Goal: Transaction & Acquisition: Subscribe to service/newsletter

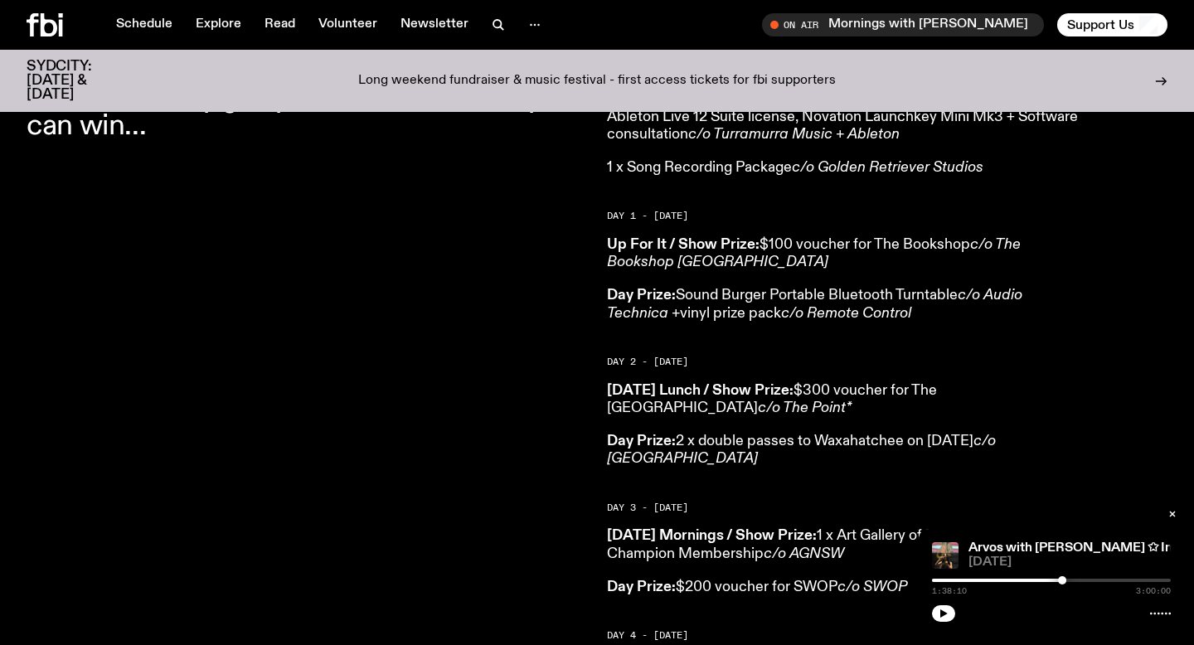
scroll to position [887, 0]
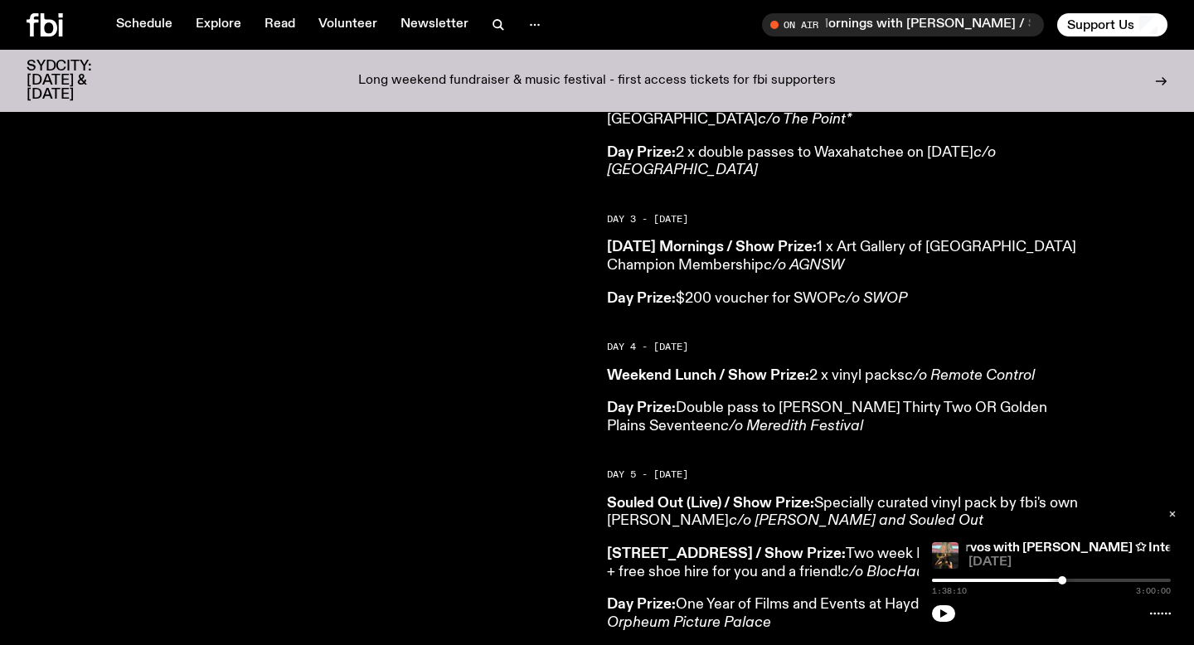
click at [1176, 516] on icon "button" at bounding box center [1173, 514] width 10 height 10
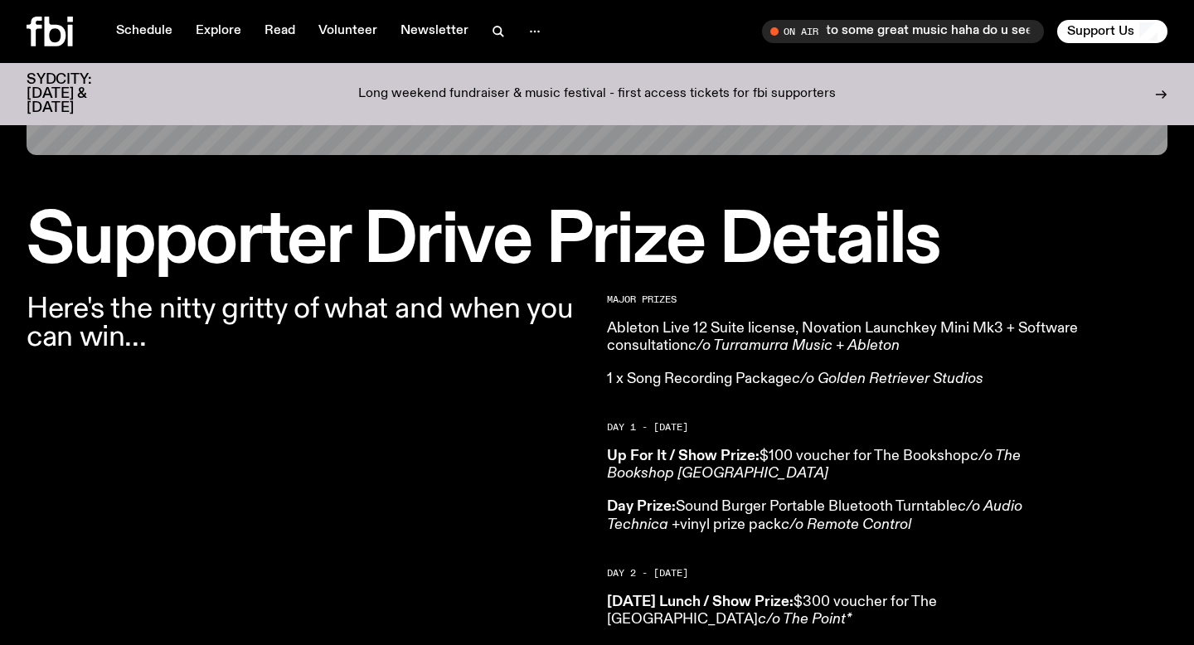
scroll to position [0, 0]
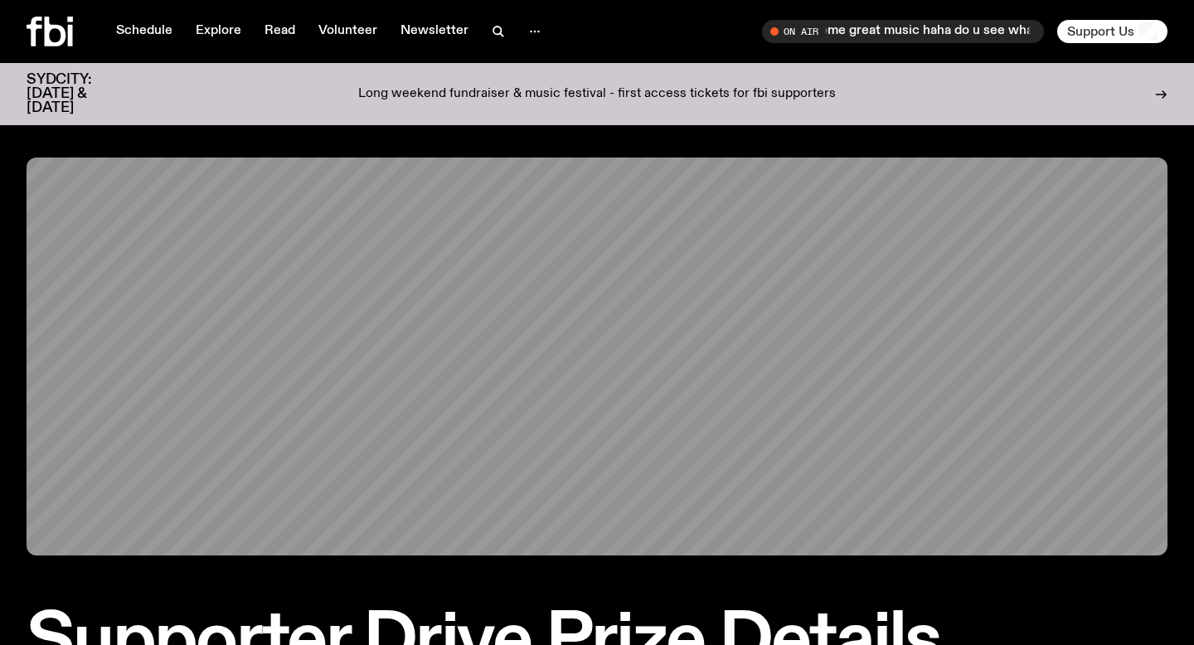
click at [1110, 29] on span "Support Us" at bounding box center [1100, 31] width 67 height 15
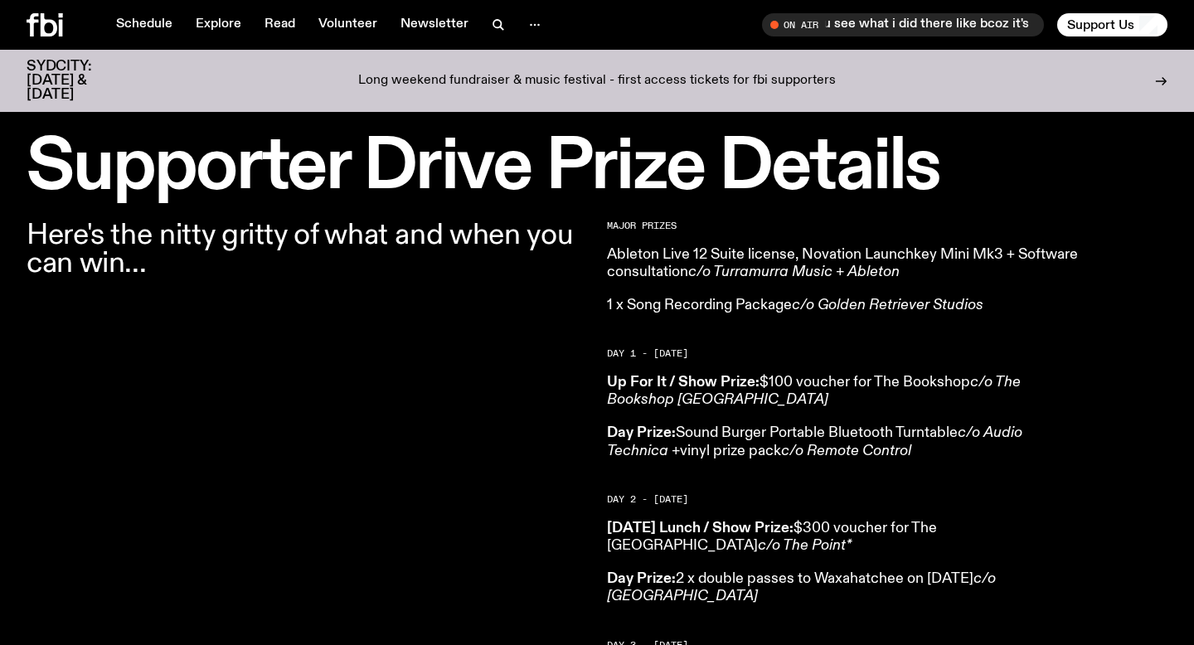
scroll to position [517, 0]
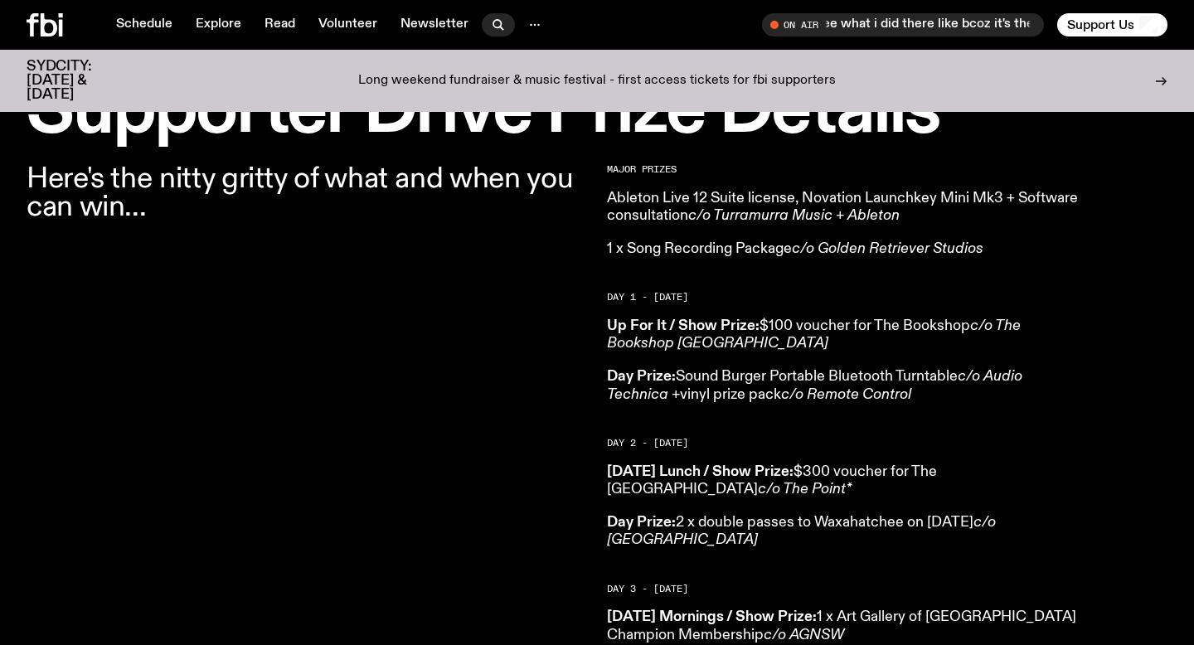
click at [498, 24] on icon "button" at bounding box center [498, 25] width 20 height 20
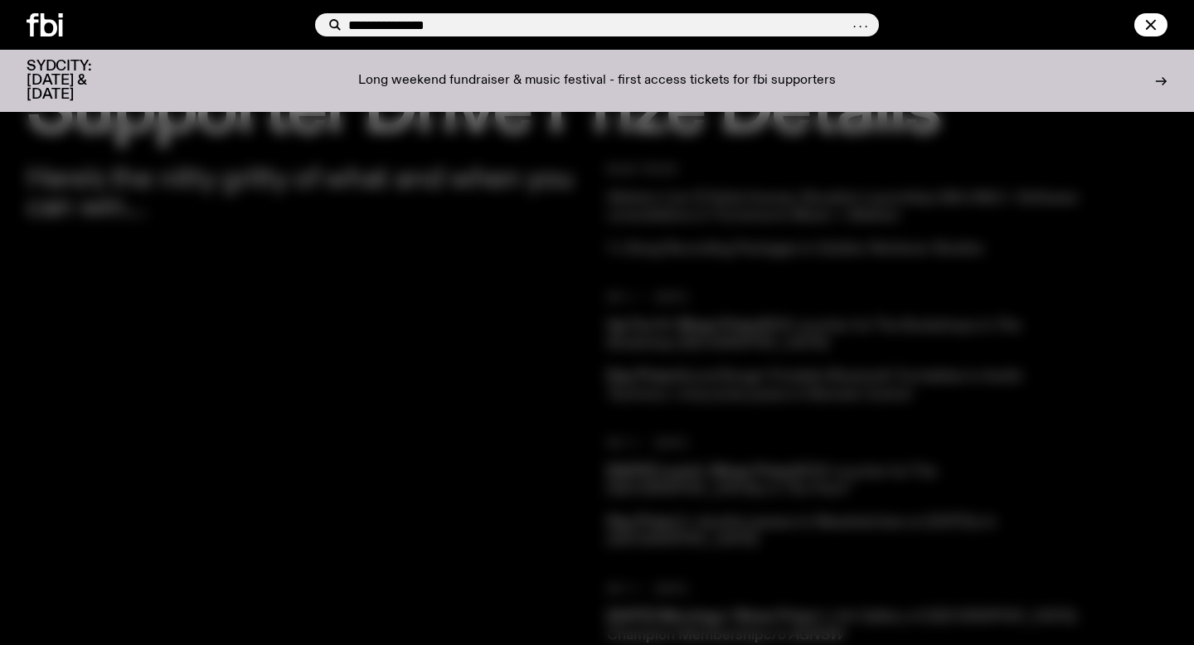
type input "**********"
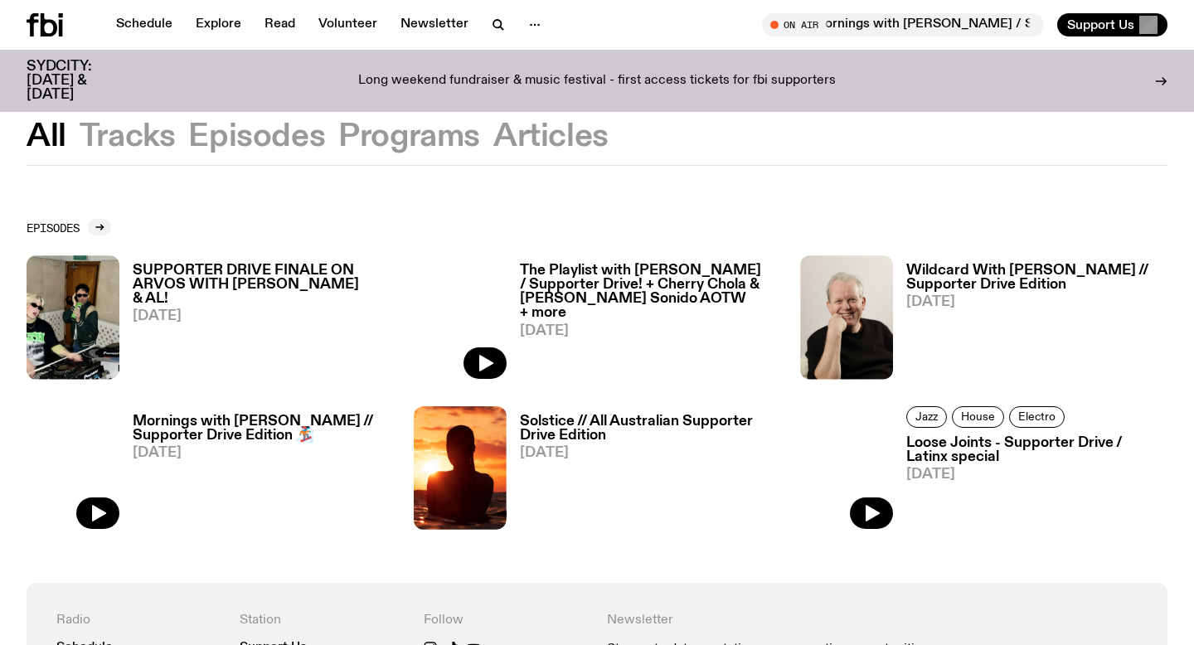
scroll to position [23, 0]
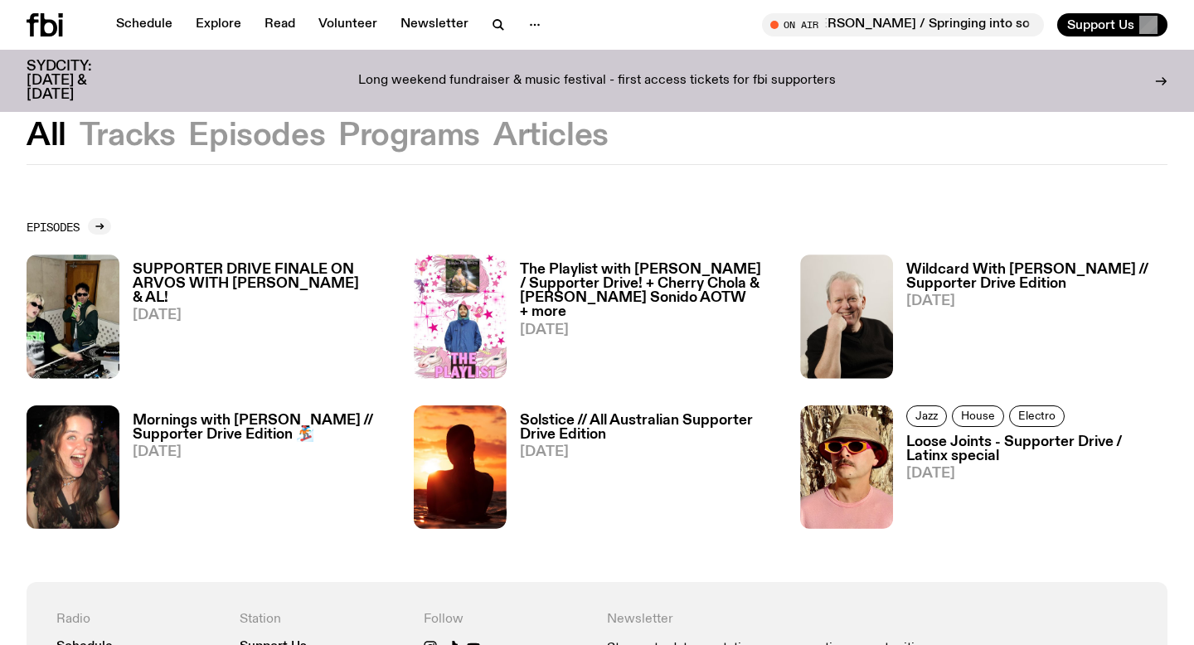
click at [539, 132] on button "Articles" at bounding box center [550, 136] width 115 height 30
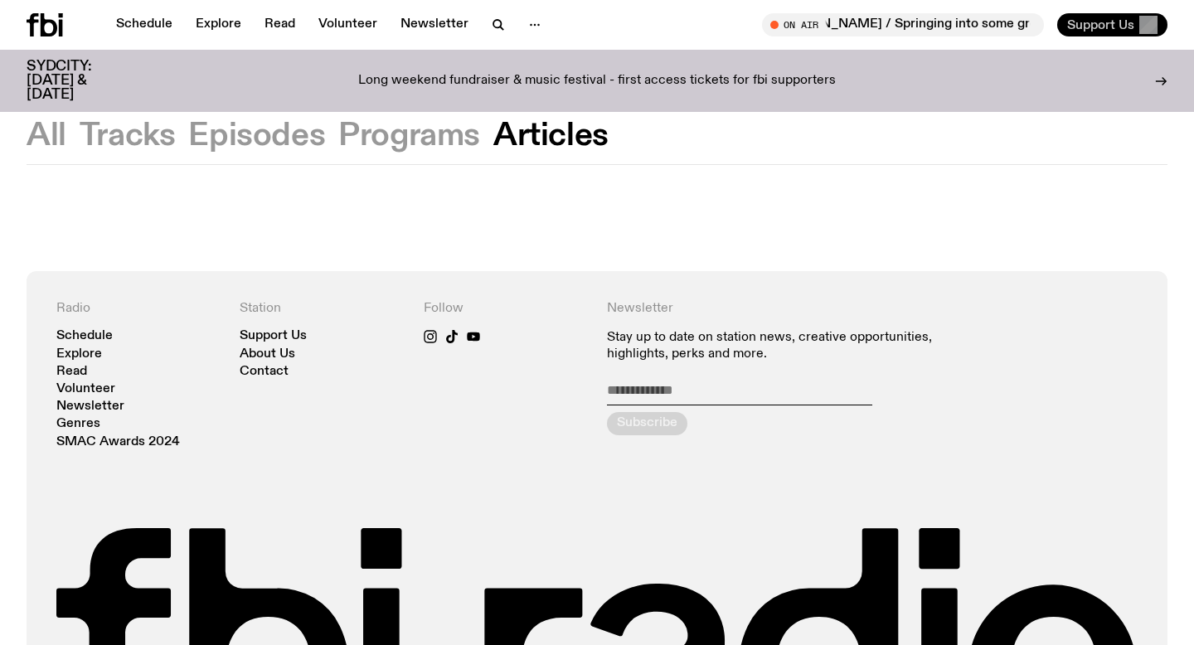
click at [1102, 22] on span "Support Us" at bounding box center [1100, 24] width 67 height 15
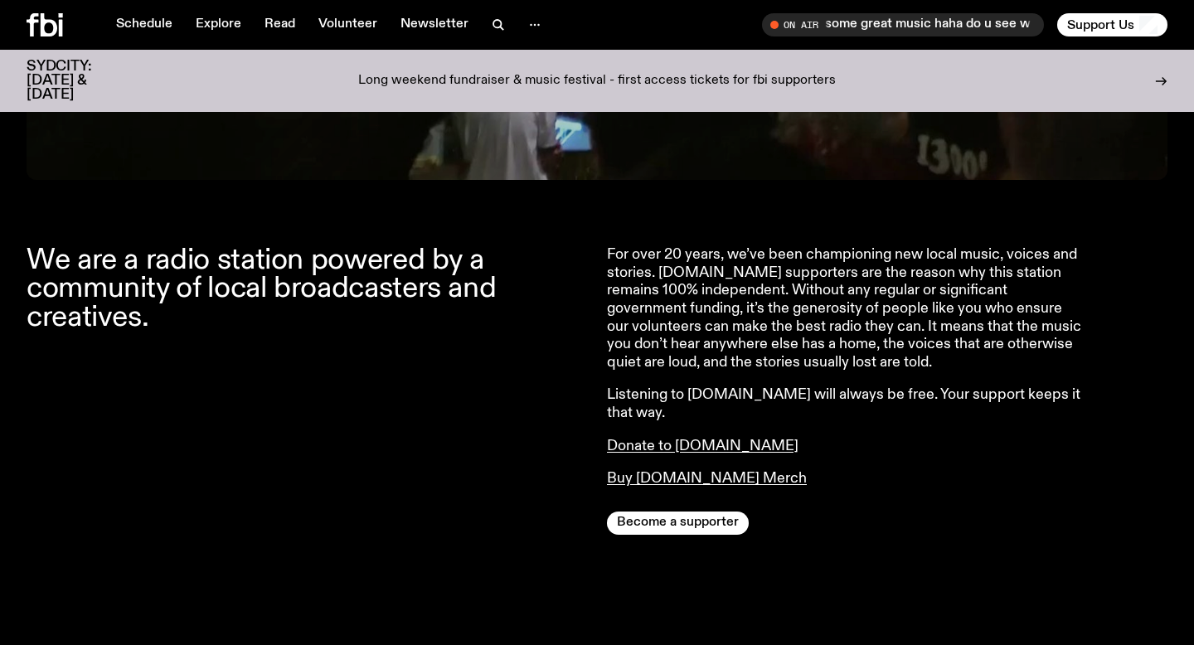
scroll to position [526, 0]
